Goal: Transaction & Acquisition: Purchase product/service

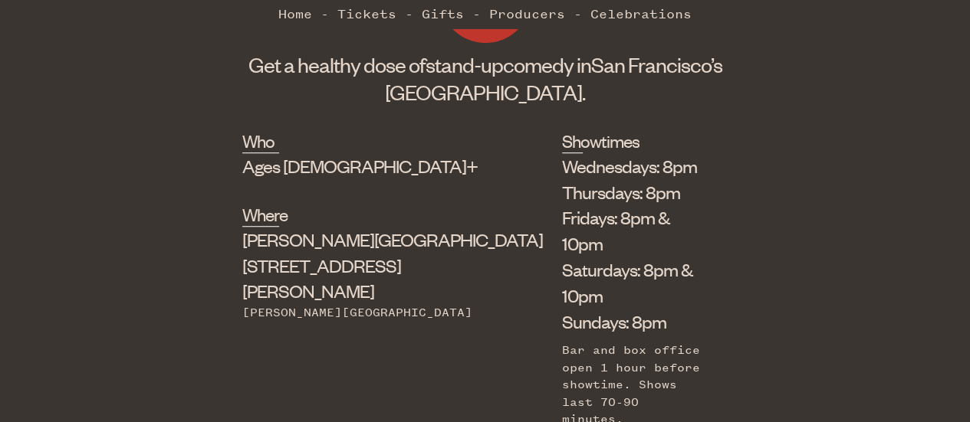
scroll to position [507, 0]
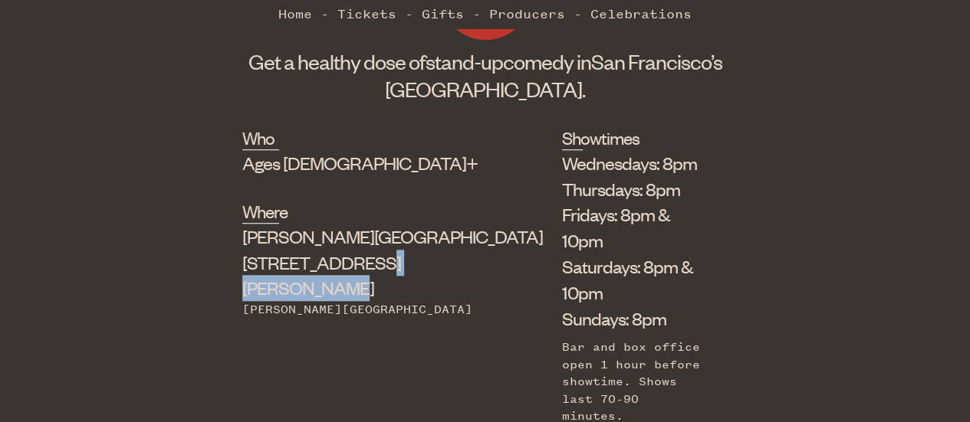
drag, startPoint x: 253, startPoint y: 264, endPoint x: 344, endPoint y: 252, distance: 91.9
click at [344, 252] on div "[PERSON_NAME] Theater [STREET_ADDRESS][PERSON_NAME]" at bounding box center [363, 262] width 242 height 77
copy div "[STREET_ADDRESS][PERSON_NAME]"
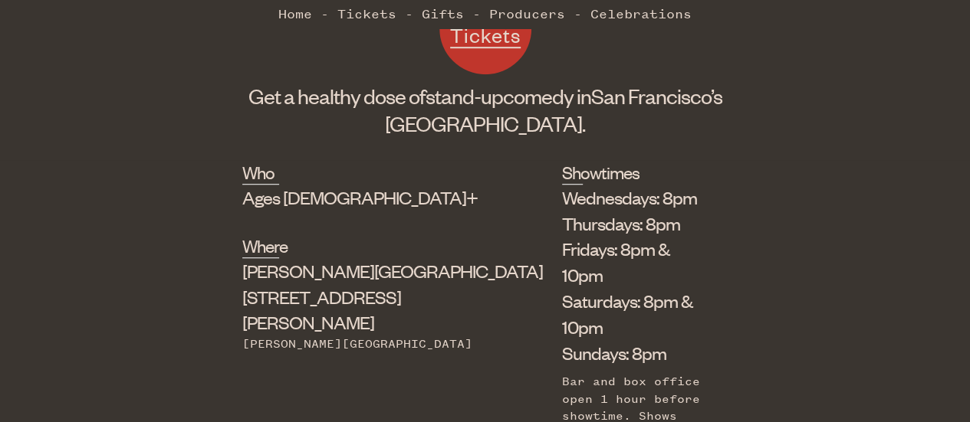
scroll to position [486, 0]
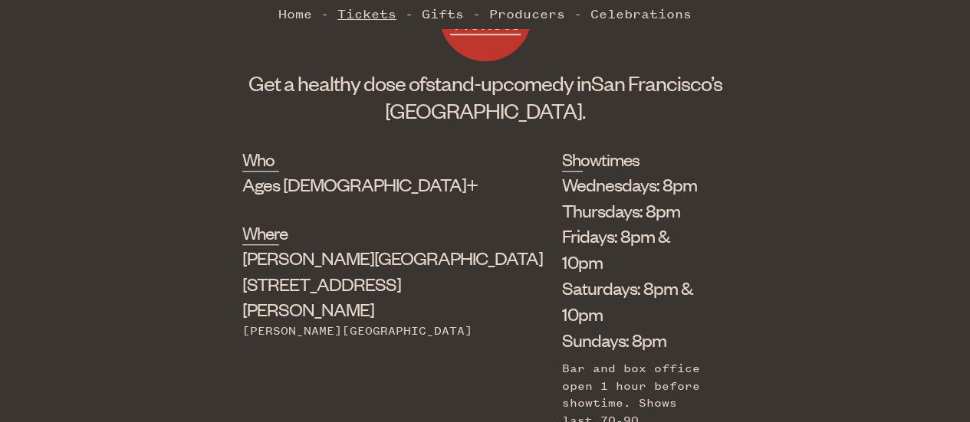
click at [342, 5] on link "Tickets" at bounding box center [366, 13] width 59 height 31
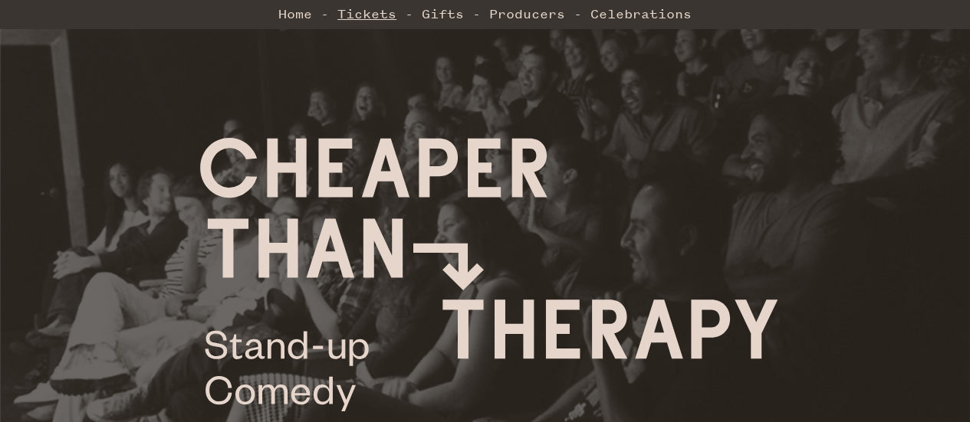
click at [386, 14] on link "Tickets" at bounding box center [366, 13] width 59 height 31
